Goal: Information Seeking & Learning: Learn about a topic

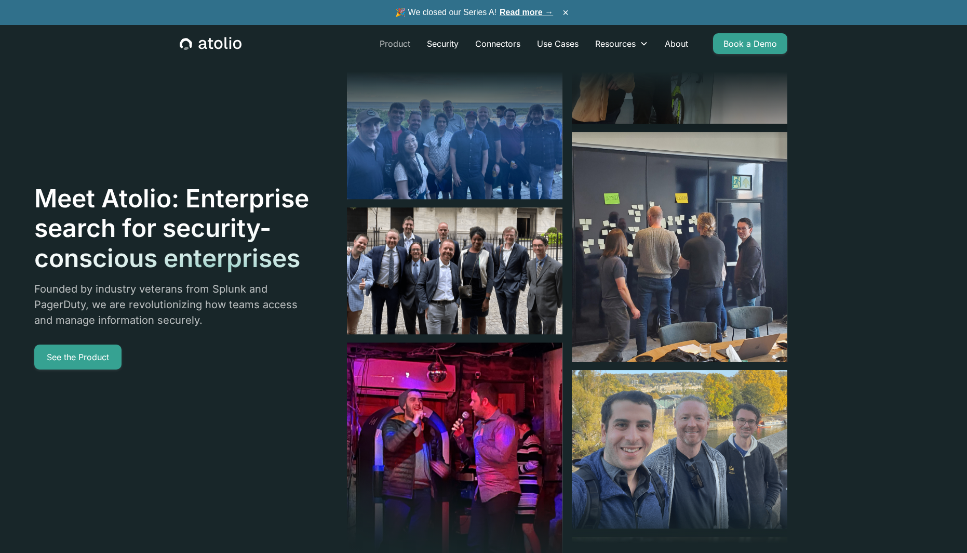
click at [394, 45] on link "Product" at bounding box center [394, 43] width 47 height 21
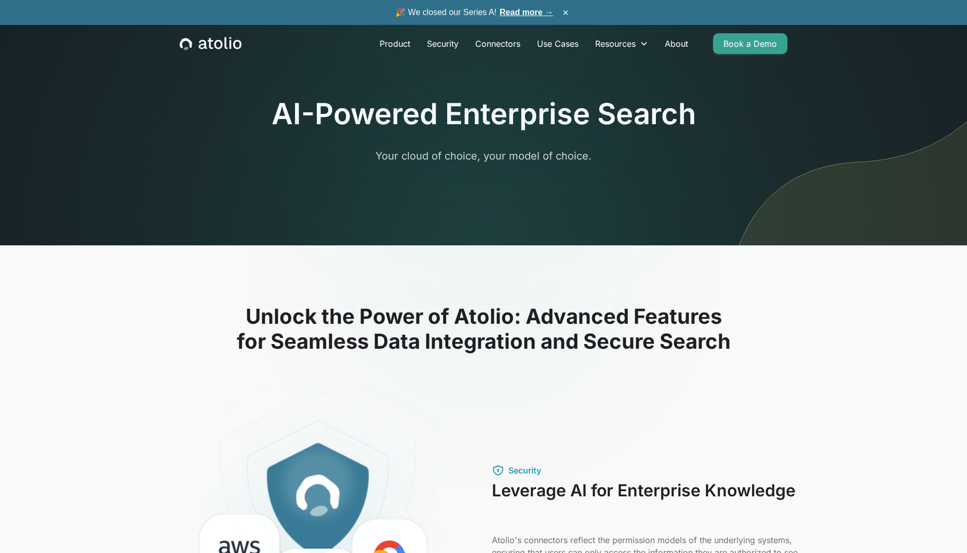
click at [530, 9] on link "Read more →" at bounding box center [526, 12] width 53 height 9
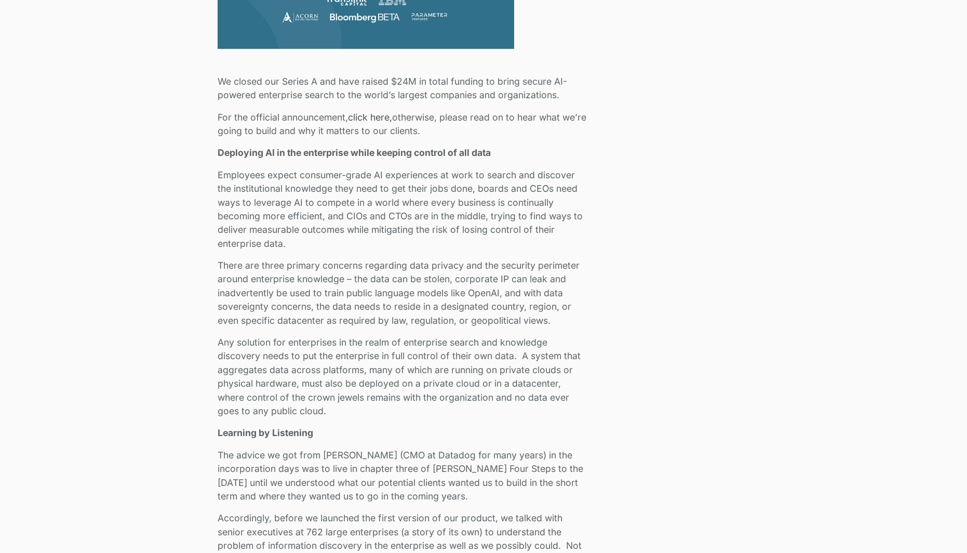
scroll to position [779, 0]
